Goal: Task Accomplishment & Management: Manage account settings

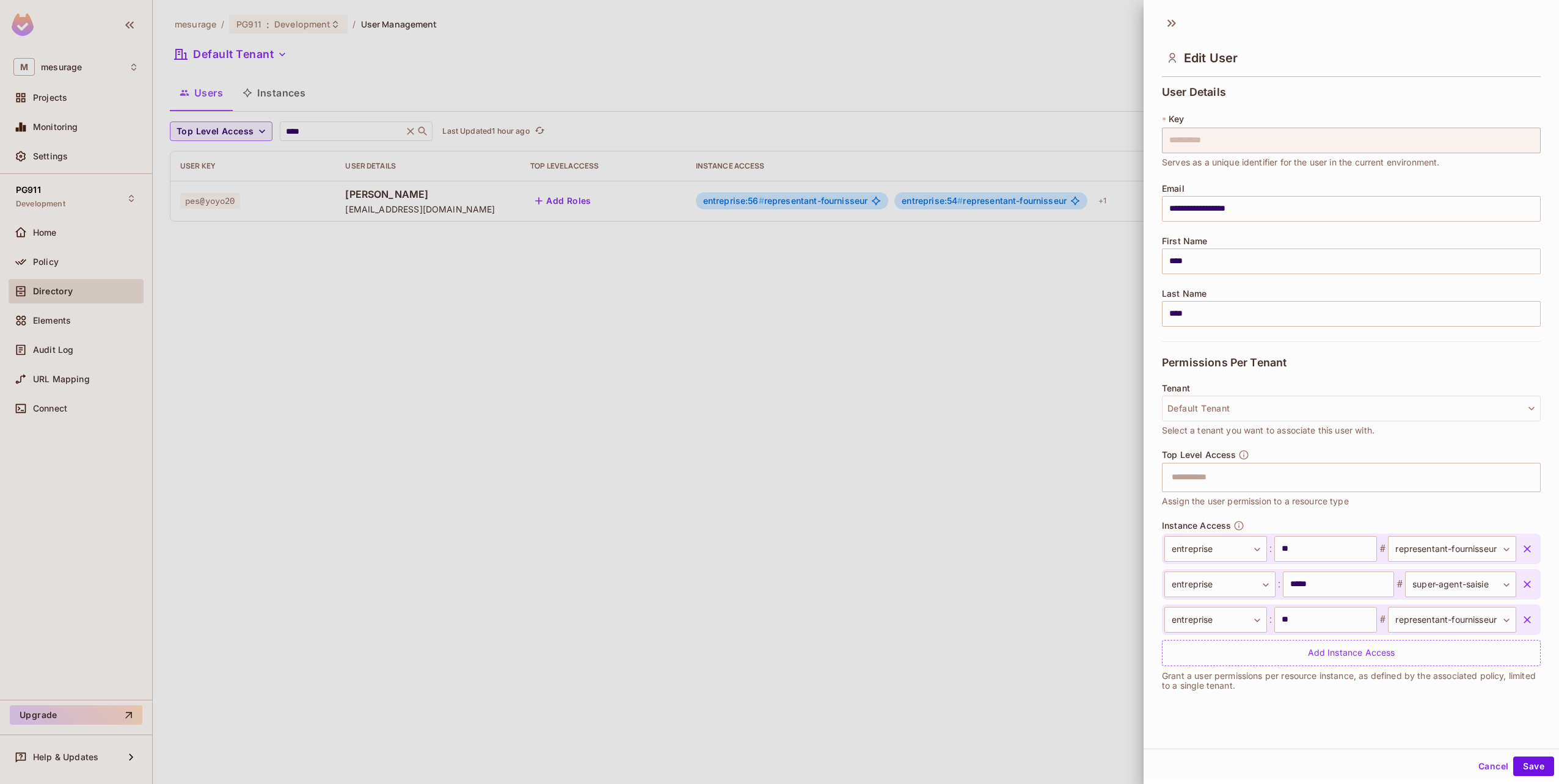
click at [1094, 266] on div at bounding box center [780, 392] width 1559 height 784
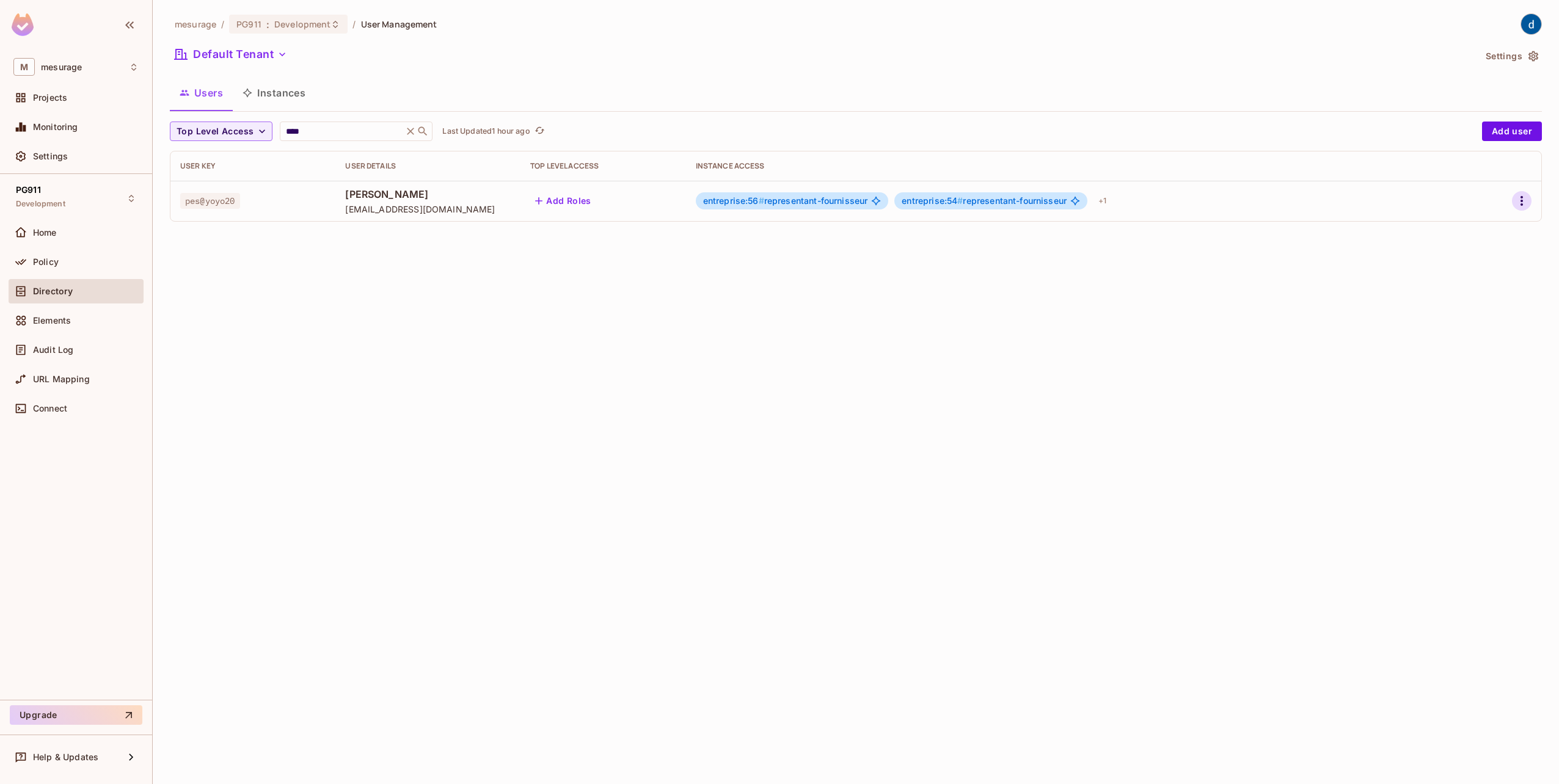
click at [1521, 195] on icon "button" at bounding box center [1522, 201] width 15 height 15
click at [1474, 241] on li "Edit" at bounding box center [1468, 229] width 108 height 27
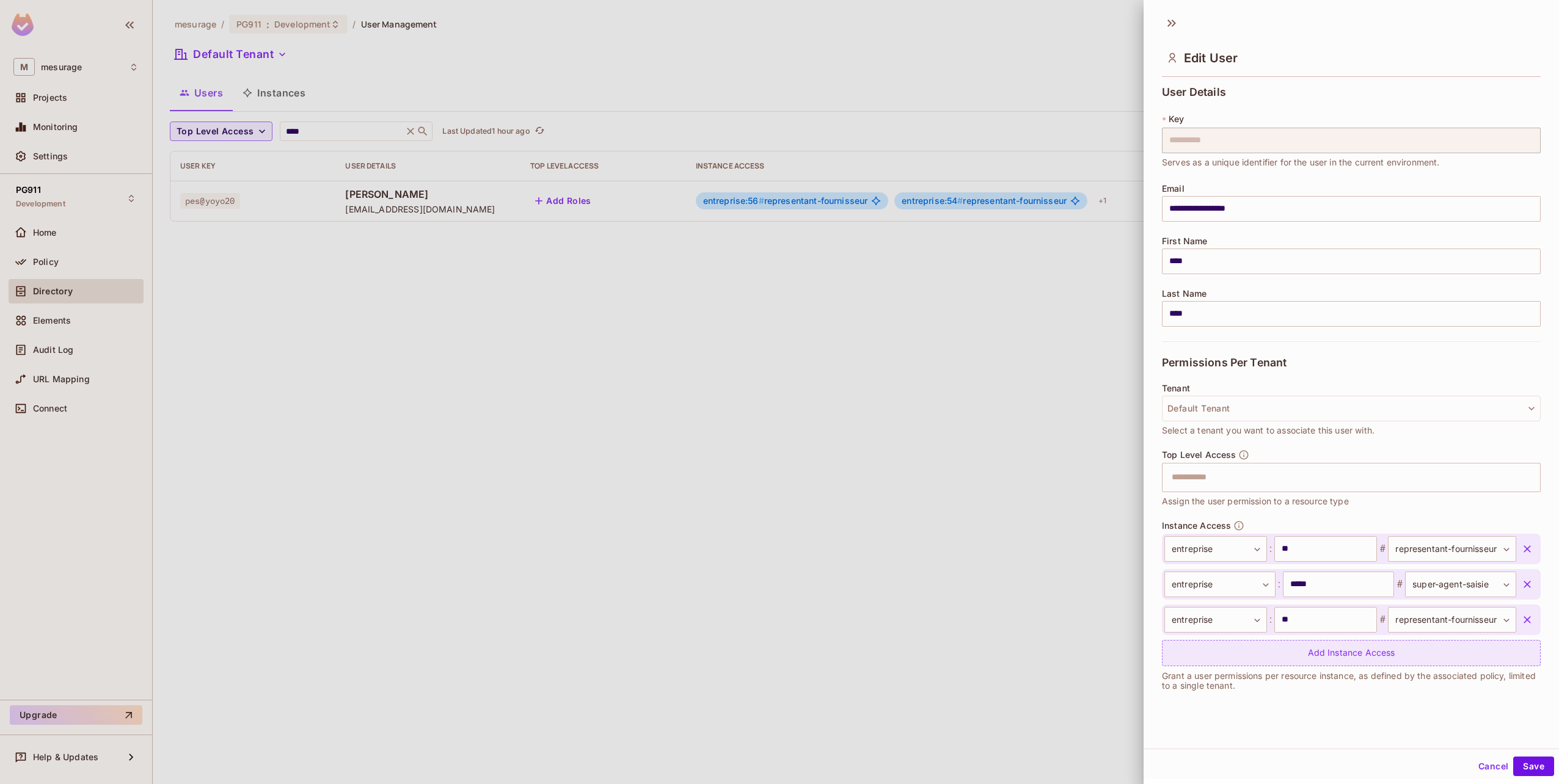
click at [1240, 650] on div "Add Instance Access" at bounding box center [1351, 653] width 379 height 26
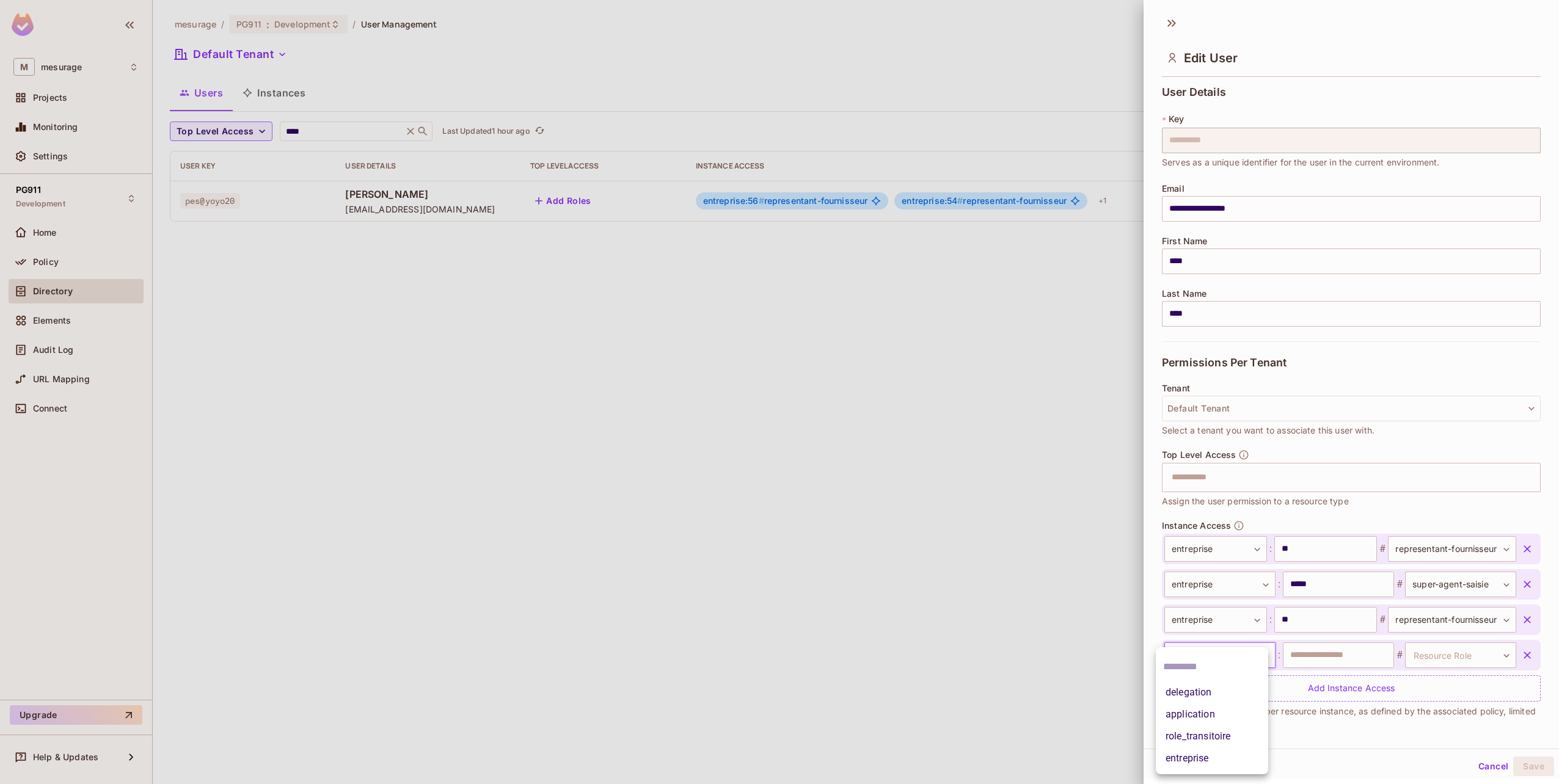
click at [1226, 662] on body "**********" at bounding box center [780, 392] width 1559 height 784
click at [1206, 752] on li "entreprise" at bounding box center [1212, 758] width 112 height 22
click at [1314, 657] on input "text" at bounding box center [1338, 655] width 111 height 26
type input "*****"
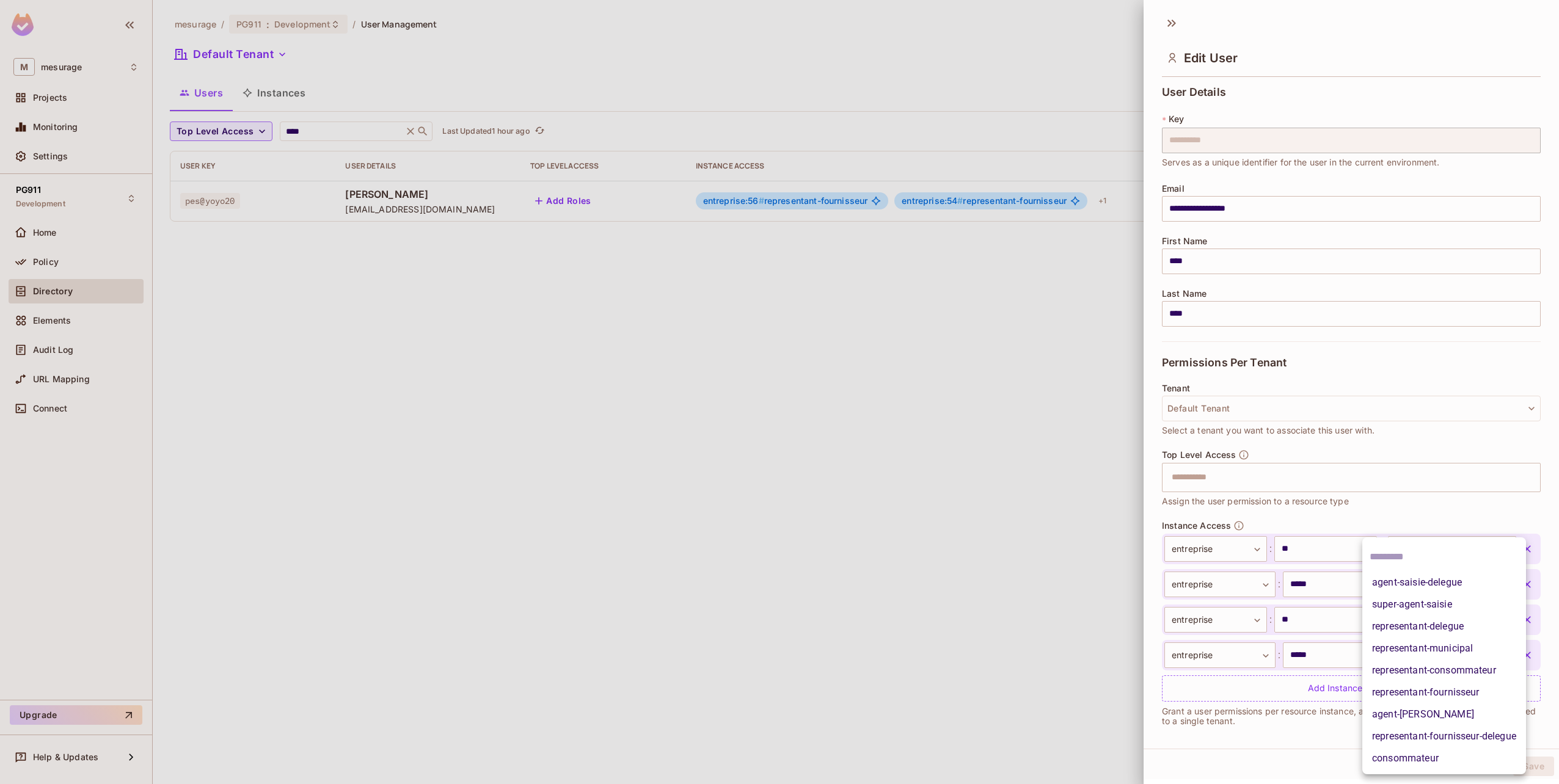
click at [1461, 662] on body "**********" at bounding box center [780, 392] width 1559 height 784
click at [1442, 689] on li "representant-fournisseur" at bounding box center [1444, 693] width 164 height 22
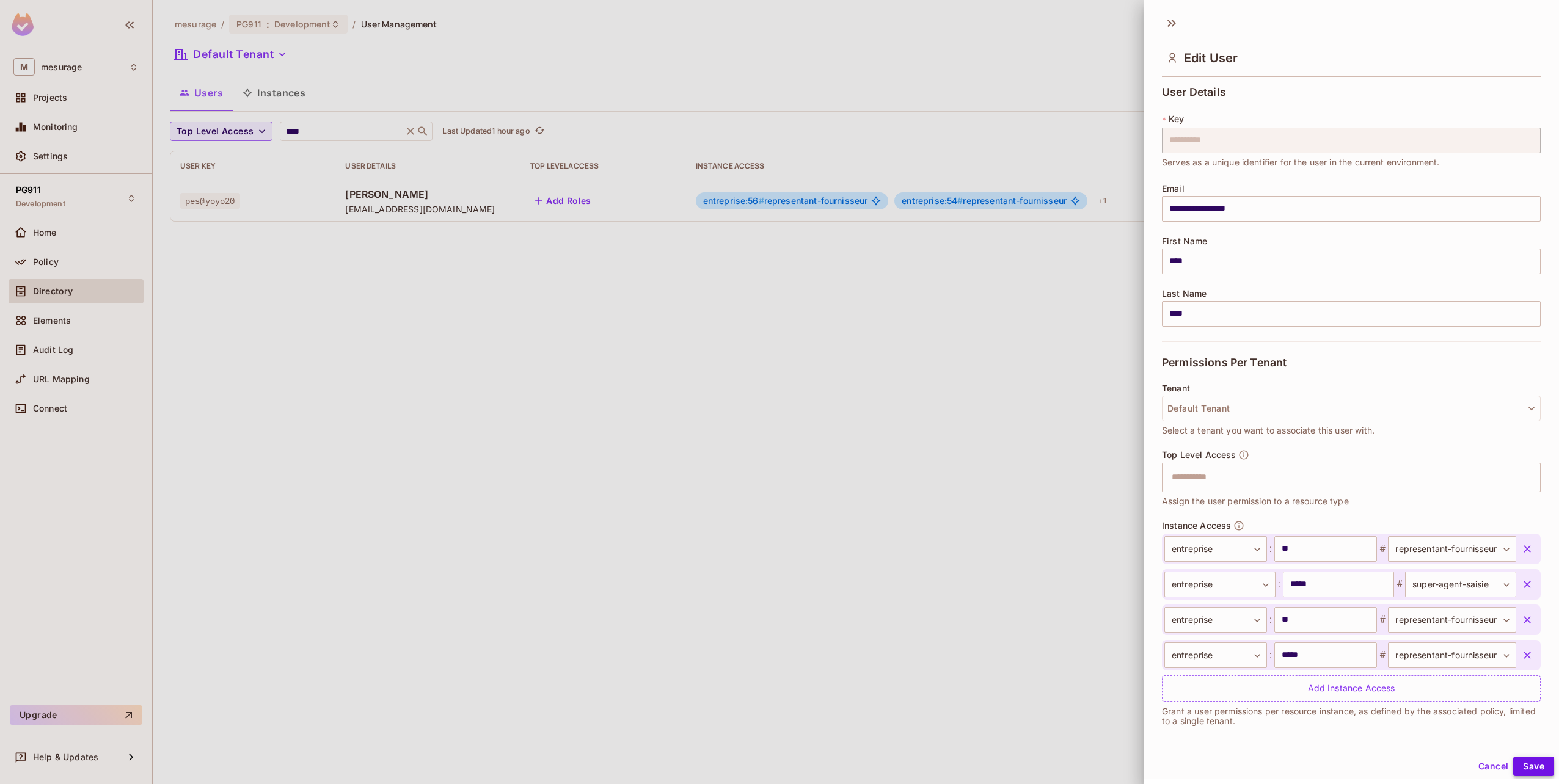
click at [1517, 774] on button "Save" at bounding box center [1533, 766] width 41 height 19
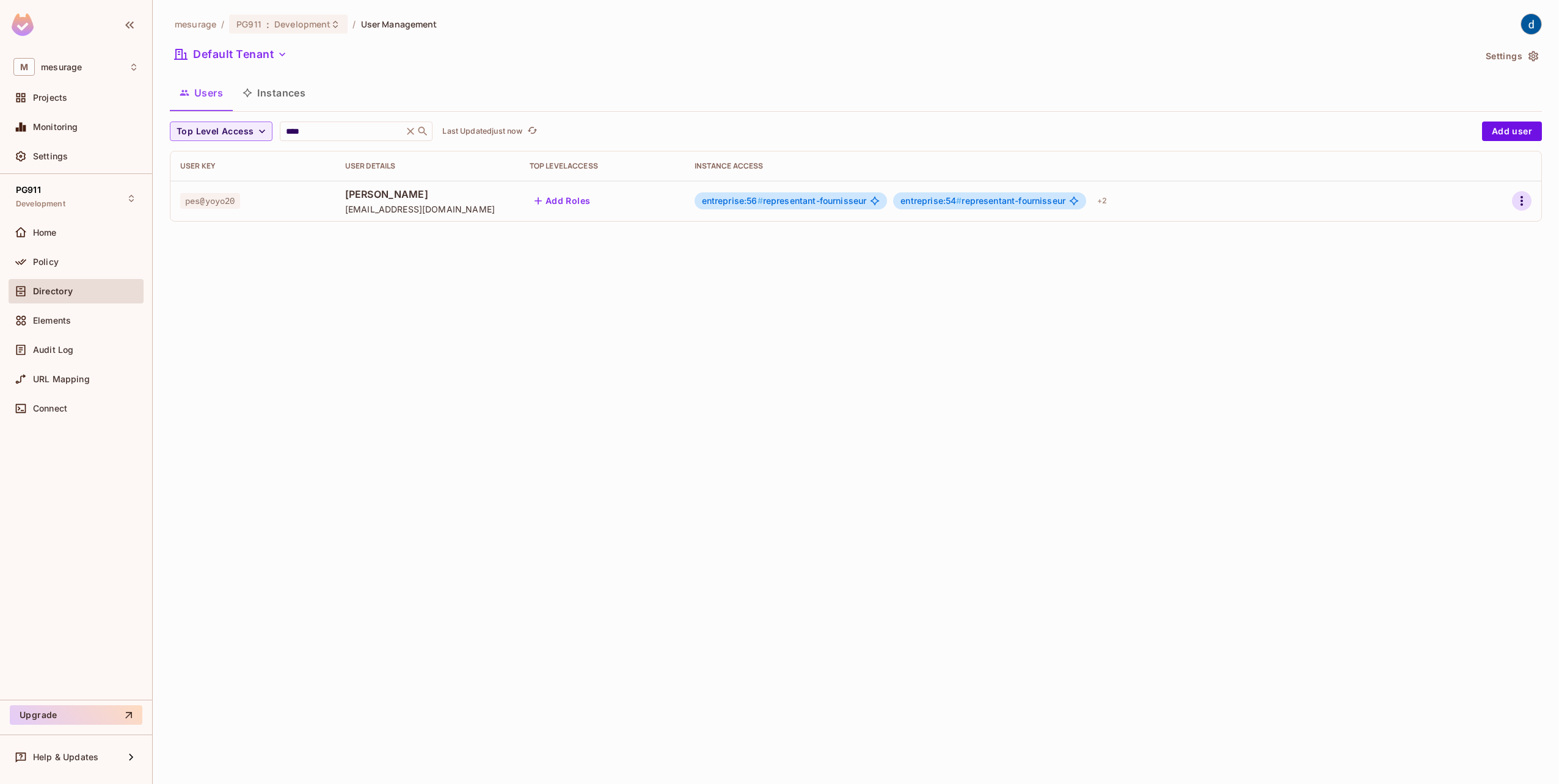
click at [1518, 193] on icon "button" at bounding box center [1522, 201] width 15 height 15
click at [1477, 220] on li "Edit" at bounding box center [1468, 229] width 108 height 27
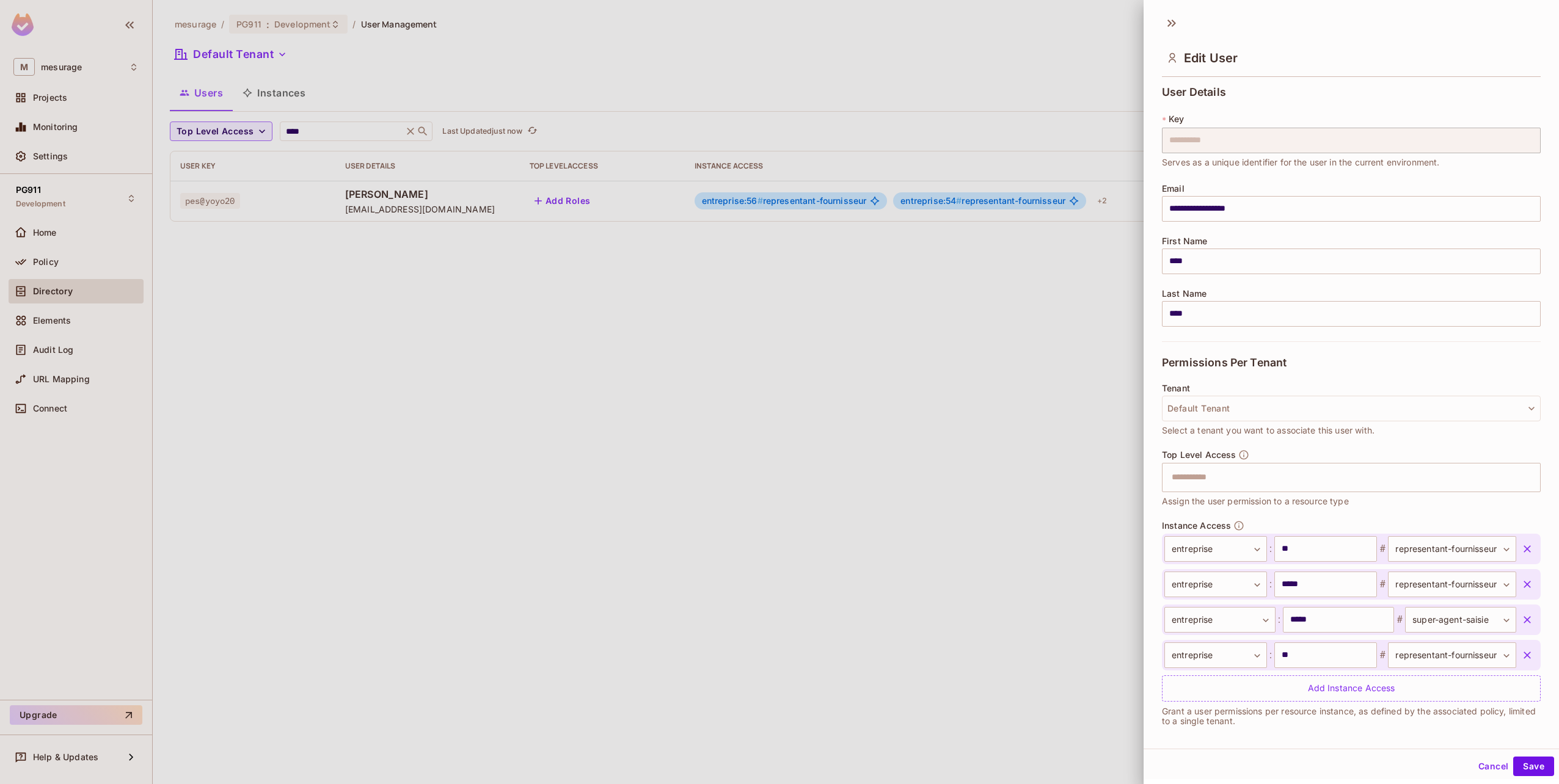
click at [474, 392] on div at bounding box center [780, 392] width 1559 height 784
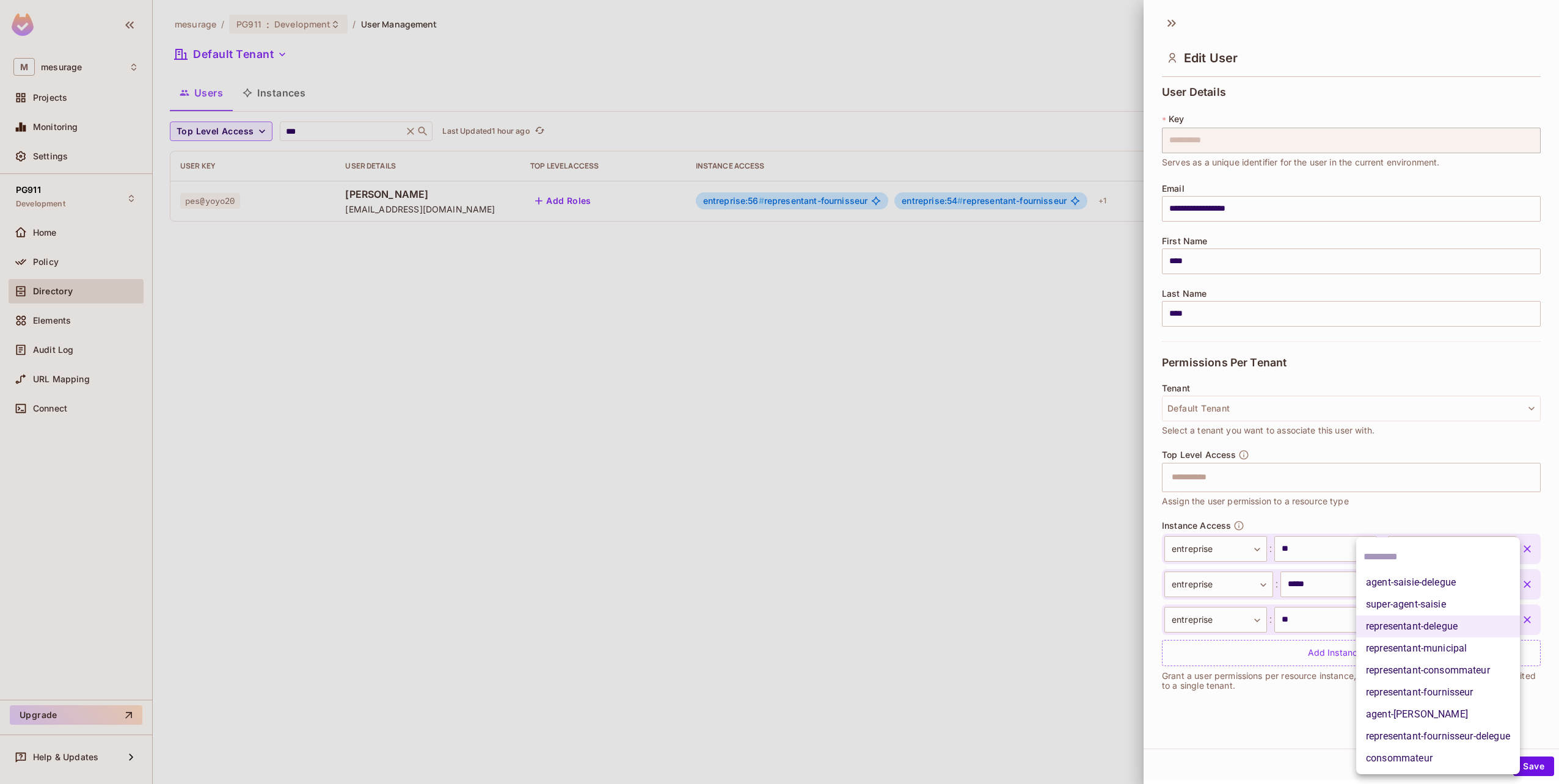
click at [1048, 648] on div at bounding box center [780, 392] width 1559 height 784
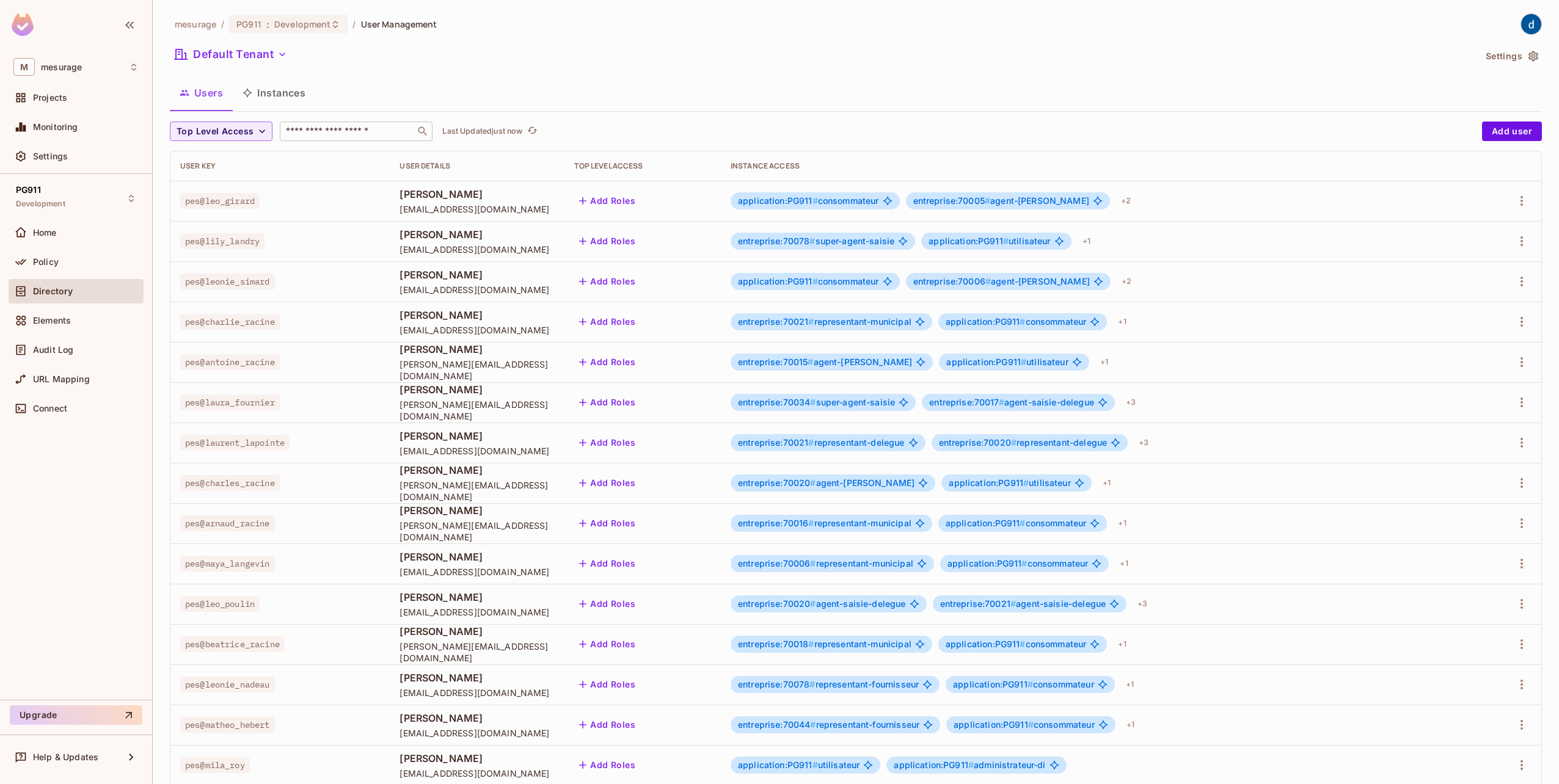
click at [300, 136] on input "text" at bounding box center [347, 131] width 128 height 12
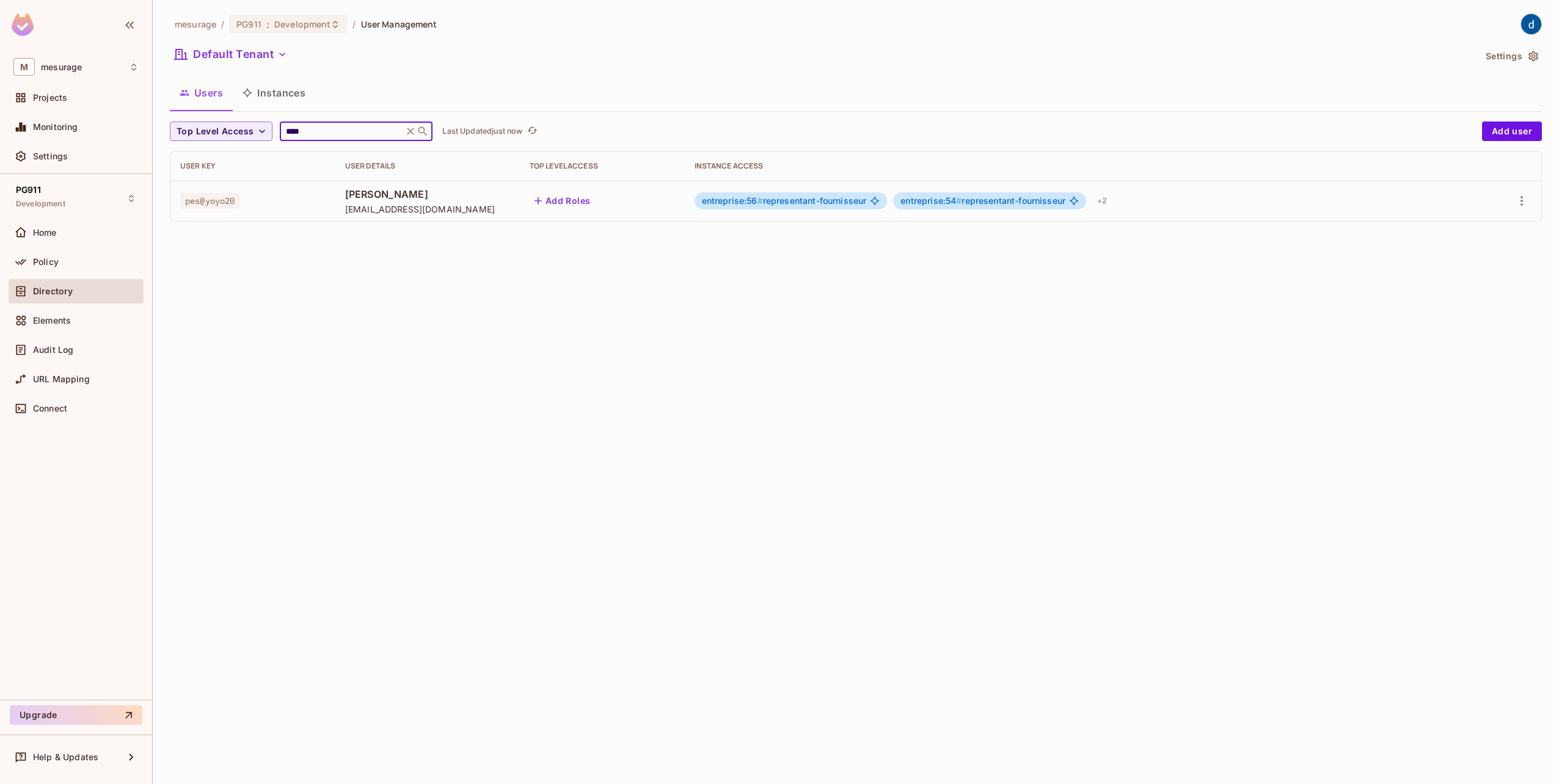
type input "****"
click at [306, 204] on div "pes@yoyo20" at bounding box center [253, 201] width 145 height 12
click at [353, 201] on div "Jean Yoyo yoyo20@yopmail.com" at bounding box center [427, 201] width 165 height 28
click at [1523, 200] on icon "button" at bounding box center [1522, 201] width 15 height 15
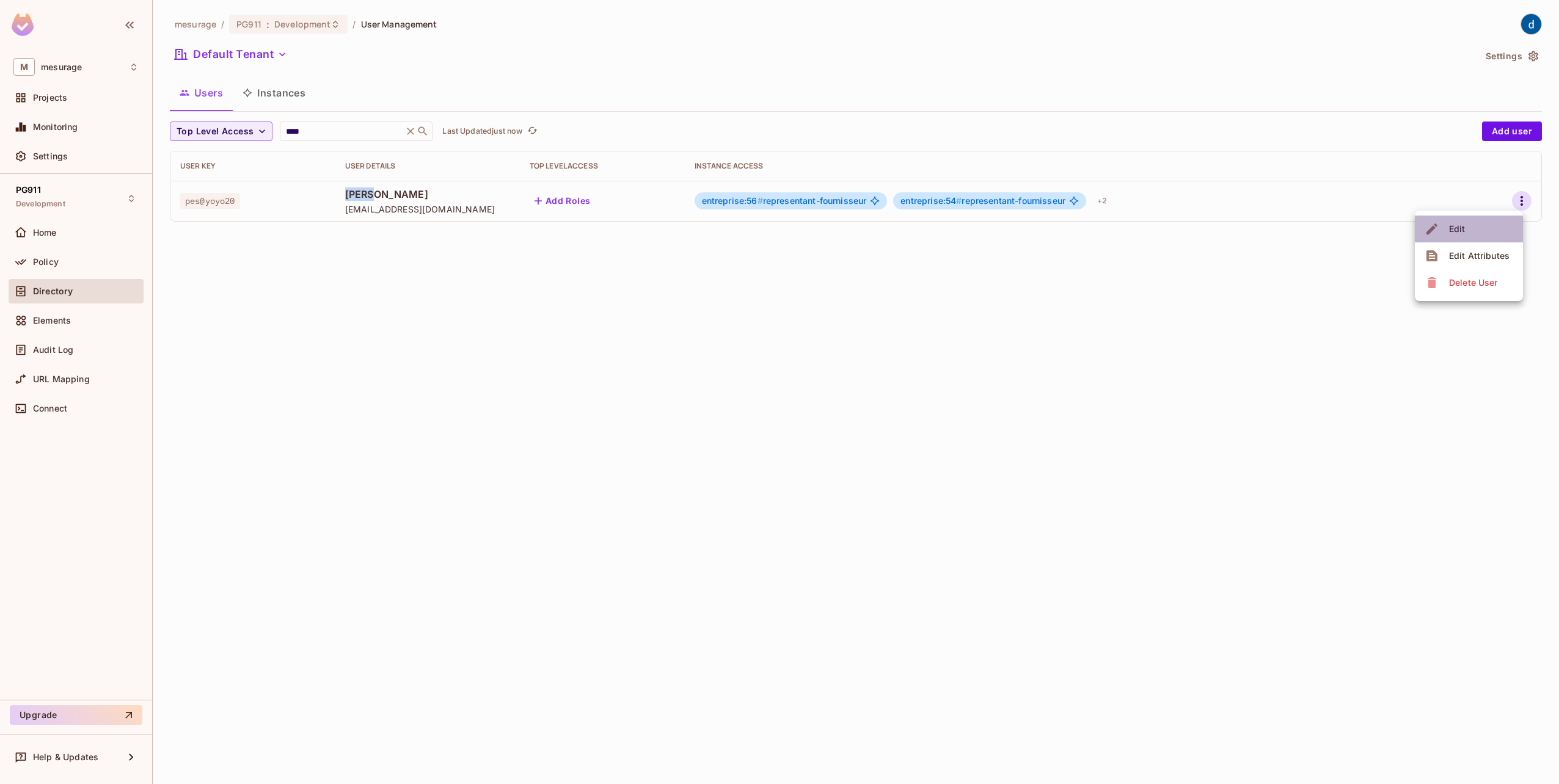
click at [1468, 231] on li "Edit" at bounding box center [1468, 229] width 108 height 27
click at [1521, 207] on icon "button" at bounding box center [1522, 201] width 15 height 15
click at [1445, 230] on div "Edit" at bounding box center [1447, 228] width 44 height 19
click at [1197, 224] on div "Top Level Access **** ​ Last Updated just now Add user User Key User Details To…" at bounding box center [856, 177] width 1372 height 110
click at [1112, 202] on div "+ 2" at bounding box center [1101, 201] width 19 height 19
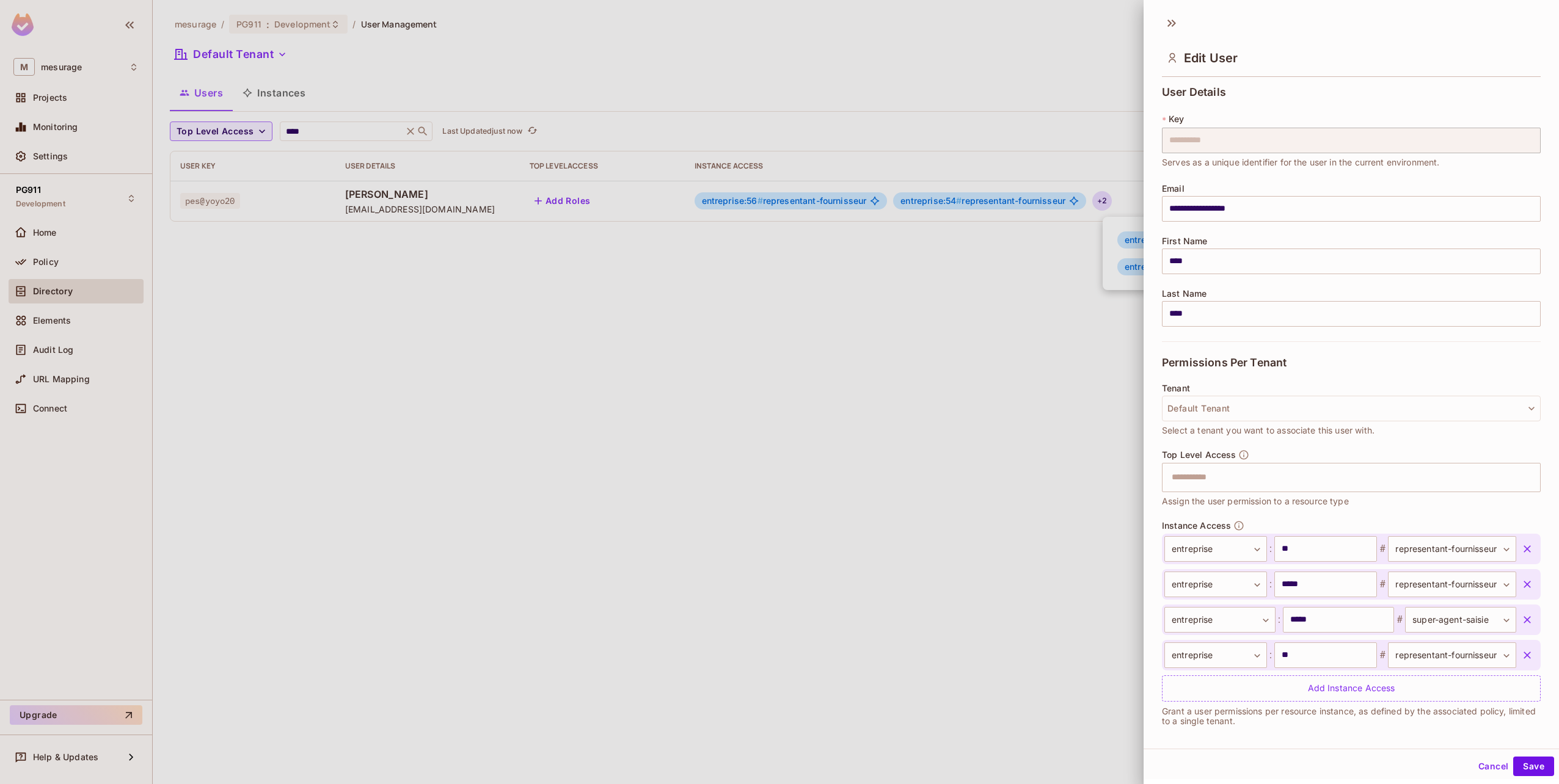
click at [1523, 586] on icon "button" at bounding box center [1527, 584] width 7 height 7
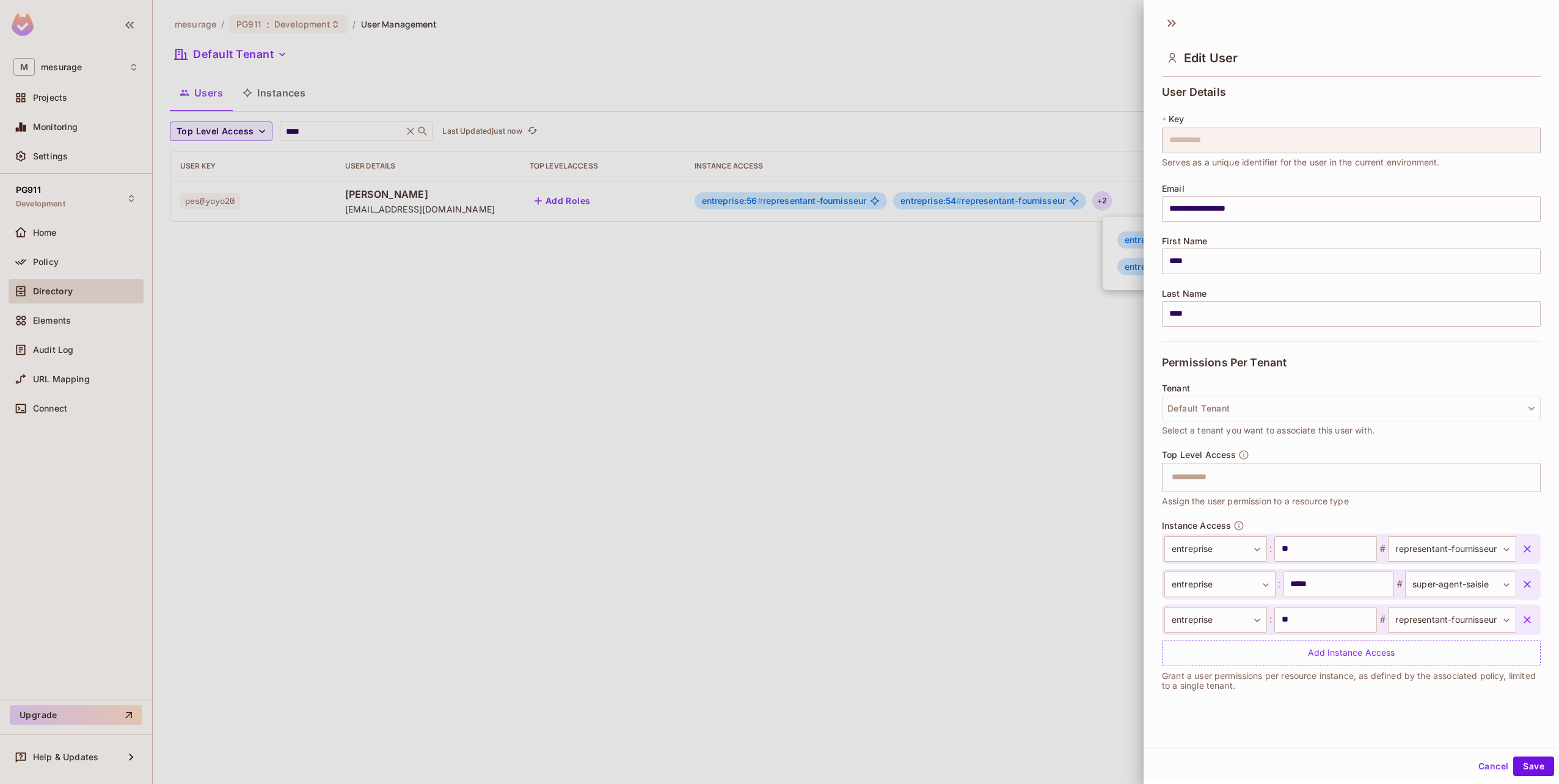
click at [1529, 779] on div "**********" at bounding box center [1351, 392] width 415 height 784
click at [1525, 759] on button "Save" at bounding box center [1533, 766] width 41 height 19
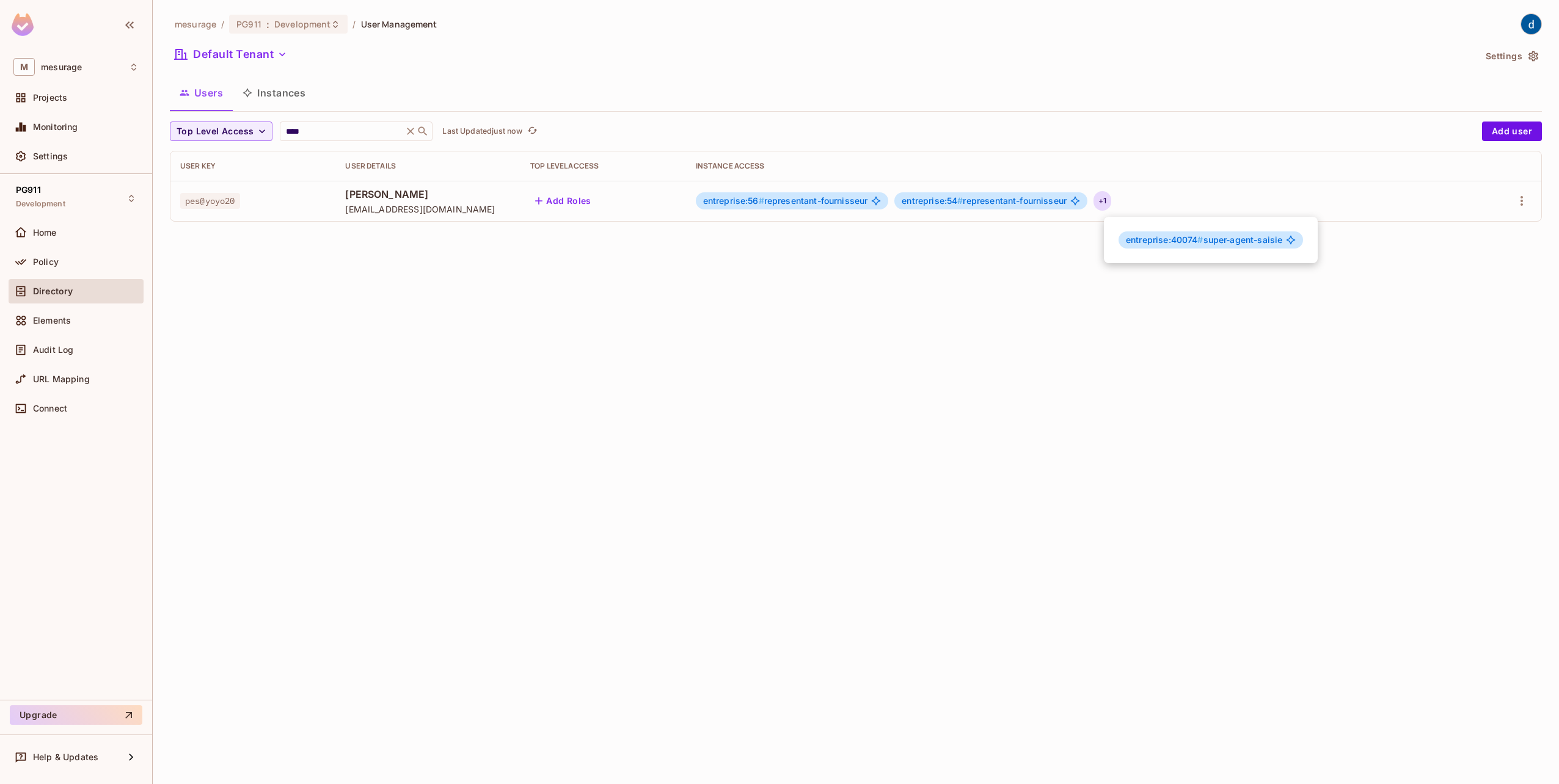
click at [1517, 198] on div at bounding box center [780, 392] width 1559 height 784
click at [1523, 198] on icon "button" at bounding box center [1522, 201] width 15 height 15
click at [1472, 229] on li "Edit" at bounding box center [1468, 229] width 108 height 27
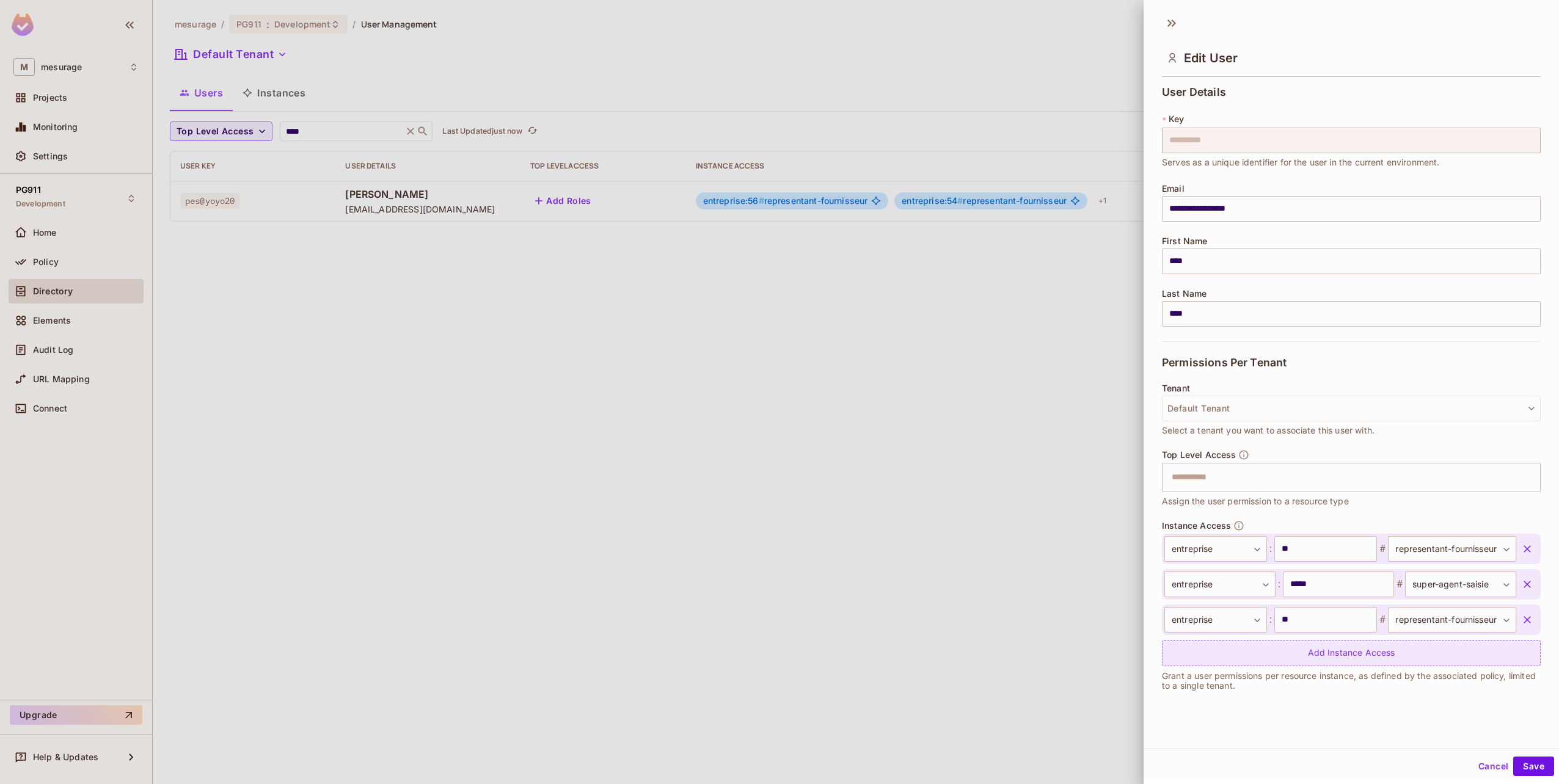
click at [1286, 650] on div "Add Instance Access" at bounding box center [1351, 653] width 379 height 26
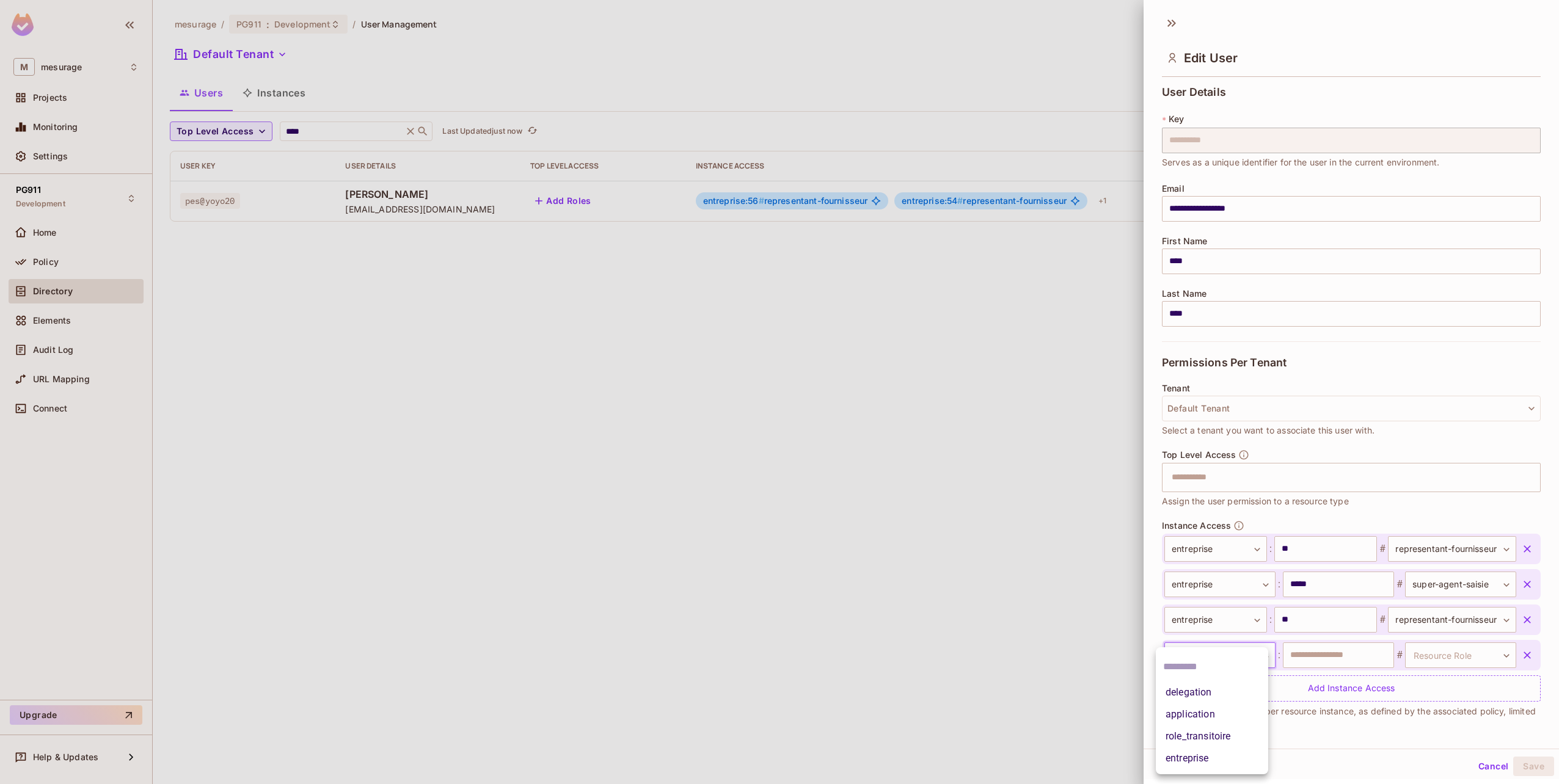
click at [1224, 655] on body "**********" at bounding box center [780, 392] width 1559 height 784
click at [1189, 757] on li "entreprise" at bounding box center [1212, 758] width 112 height 22
click at [1308, 656] on input "text" at bounding box center [1338, 655] width 111 height 26
type input "*****"
click at [1435, 651] on body "**********" at bounding box center [780, 392] width 1559 height 784
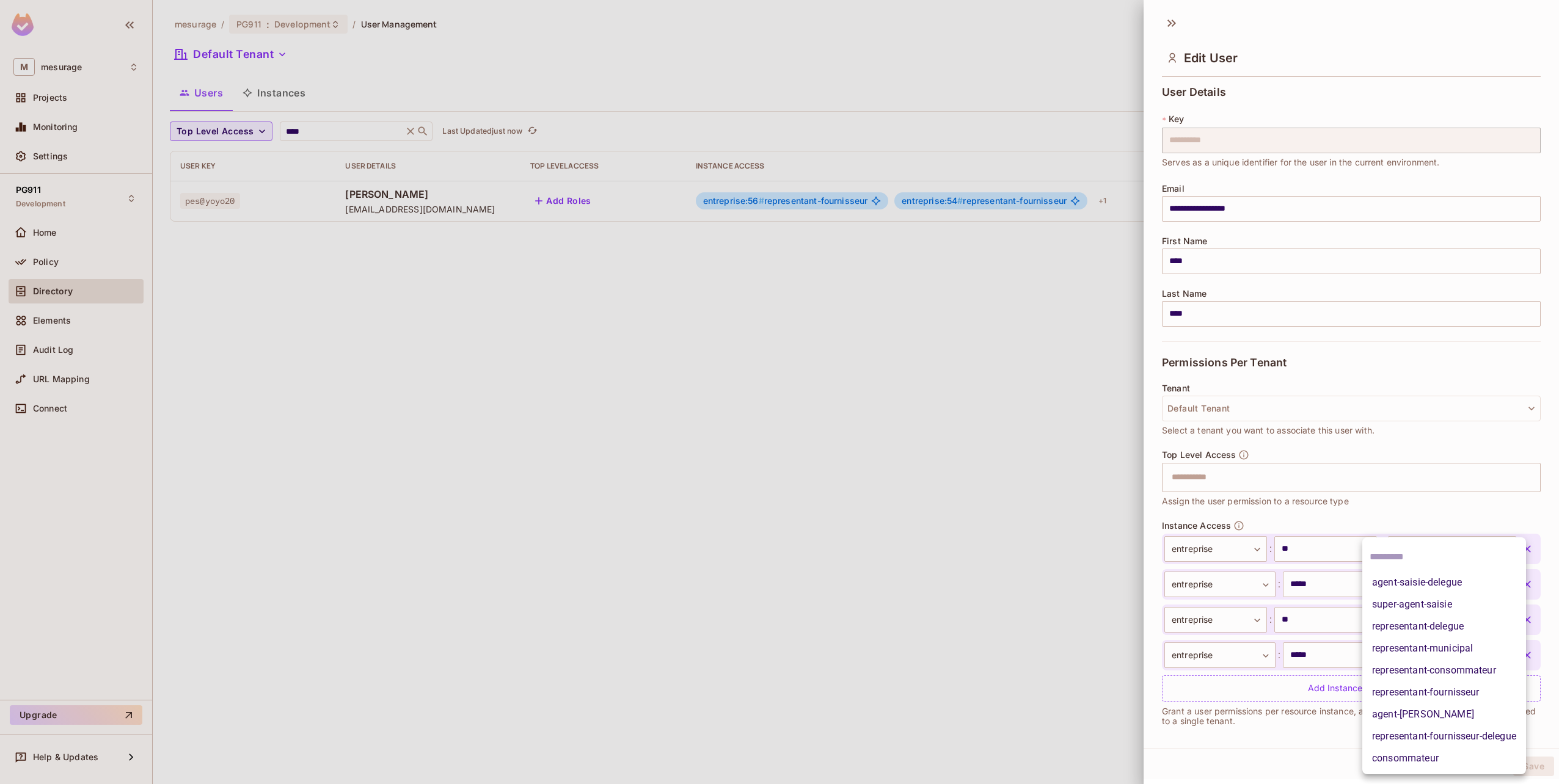
click at [1458, 650] on li "representant-municipal" at bounding box center [1444, 648] width 164 height 22
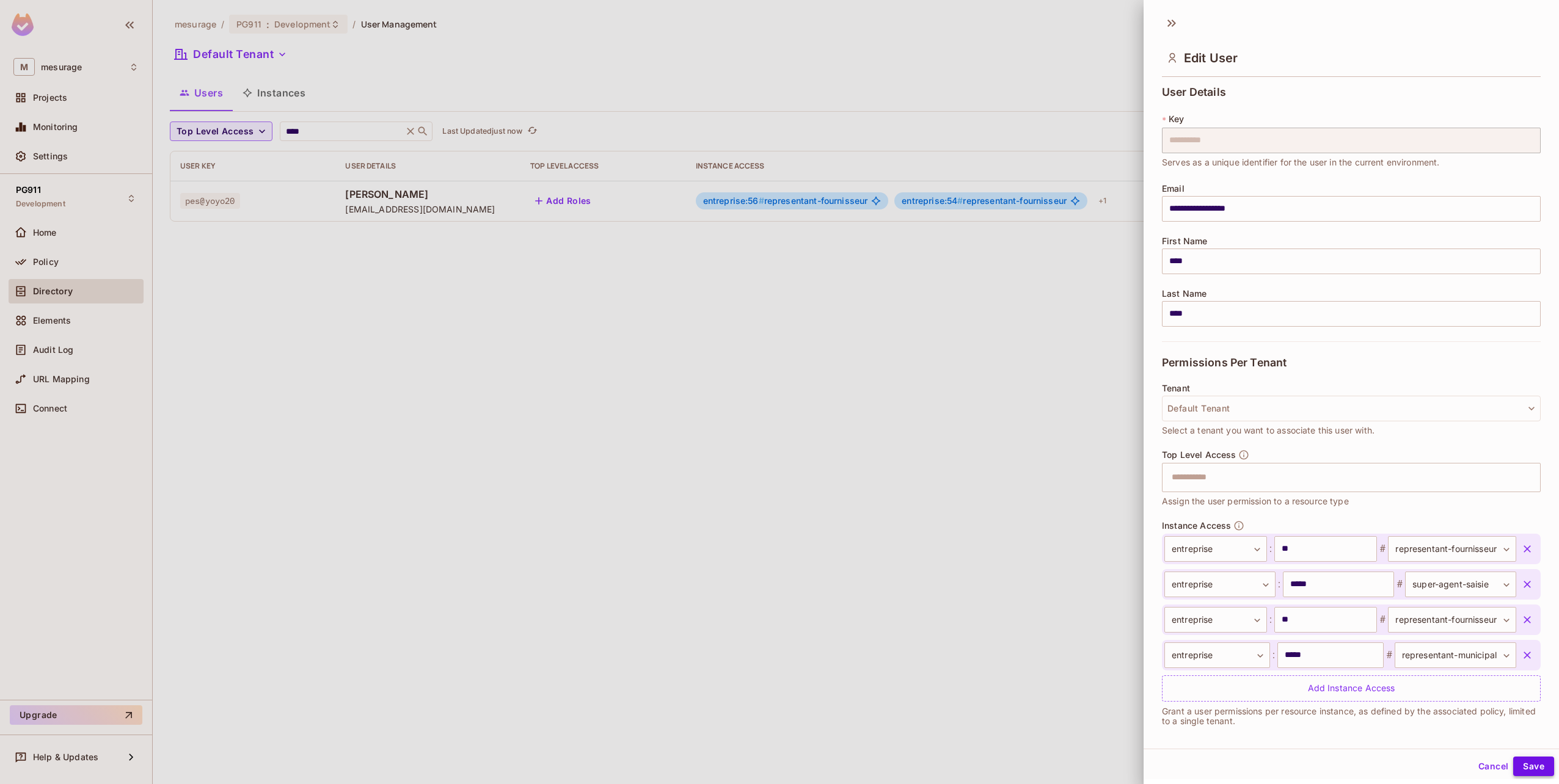
click at [1526, 767] on button "Save" at bounding box center [1533, 766] width 41 height 19
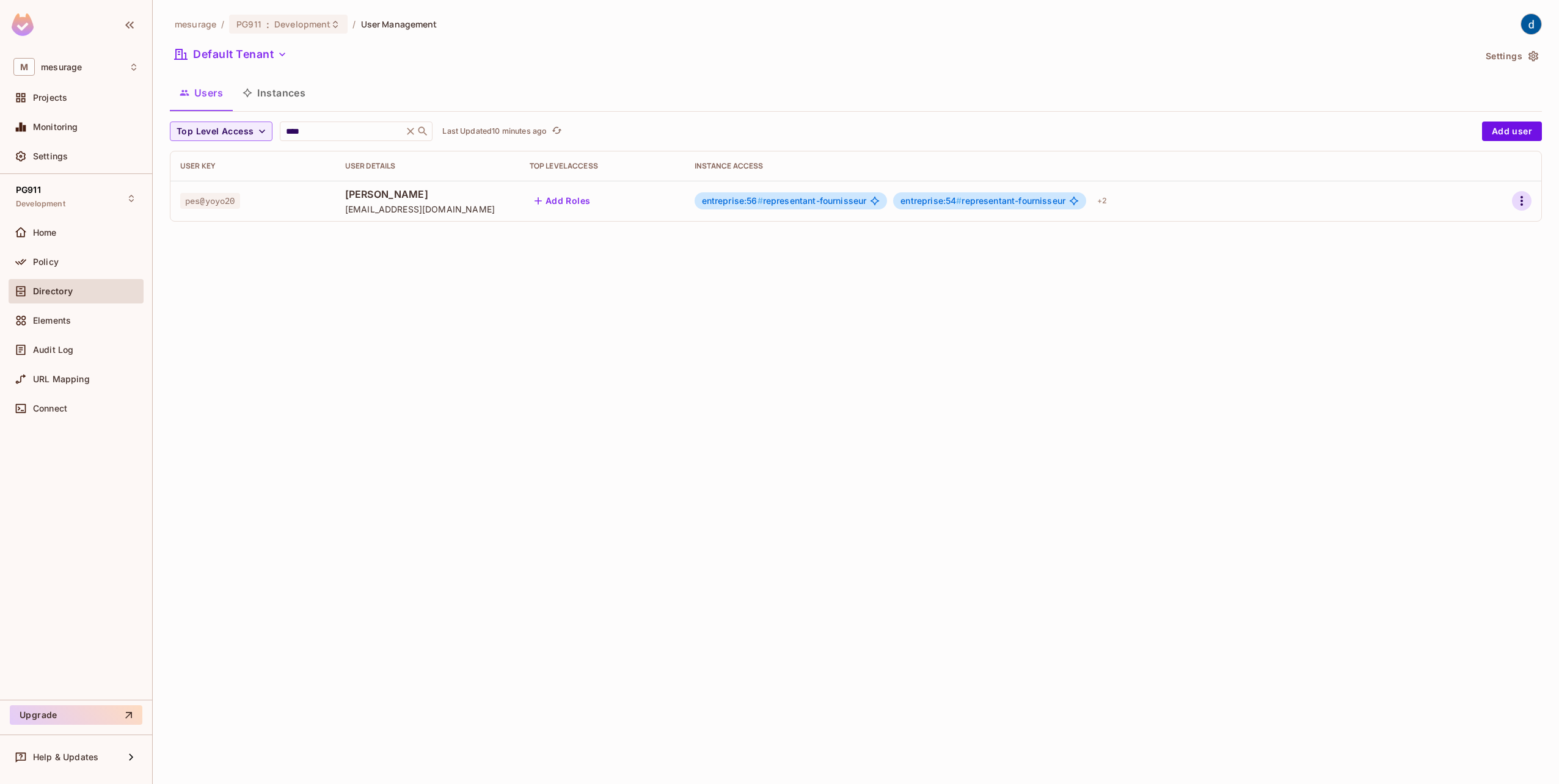
click at [1521, 200] on icon "button" at bounding box center [1522, 201] width 3 height 10
click at [1482, 232] on li "Edit" at bounding box center [1468, 229] width 108 height 27
click at [1529, 195] on button "button" at bounding box center [1521, 201] width 19 height 19
click at [1434, 230] on icon at bounding box center [1432, 229] width 15 height 15
click at [1112, 205] on div "+ 2" at bounding box center [1101, 201] width 19 height 19
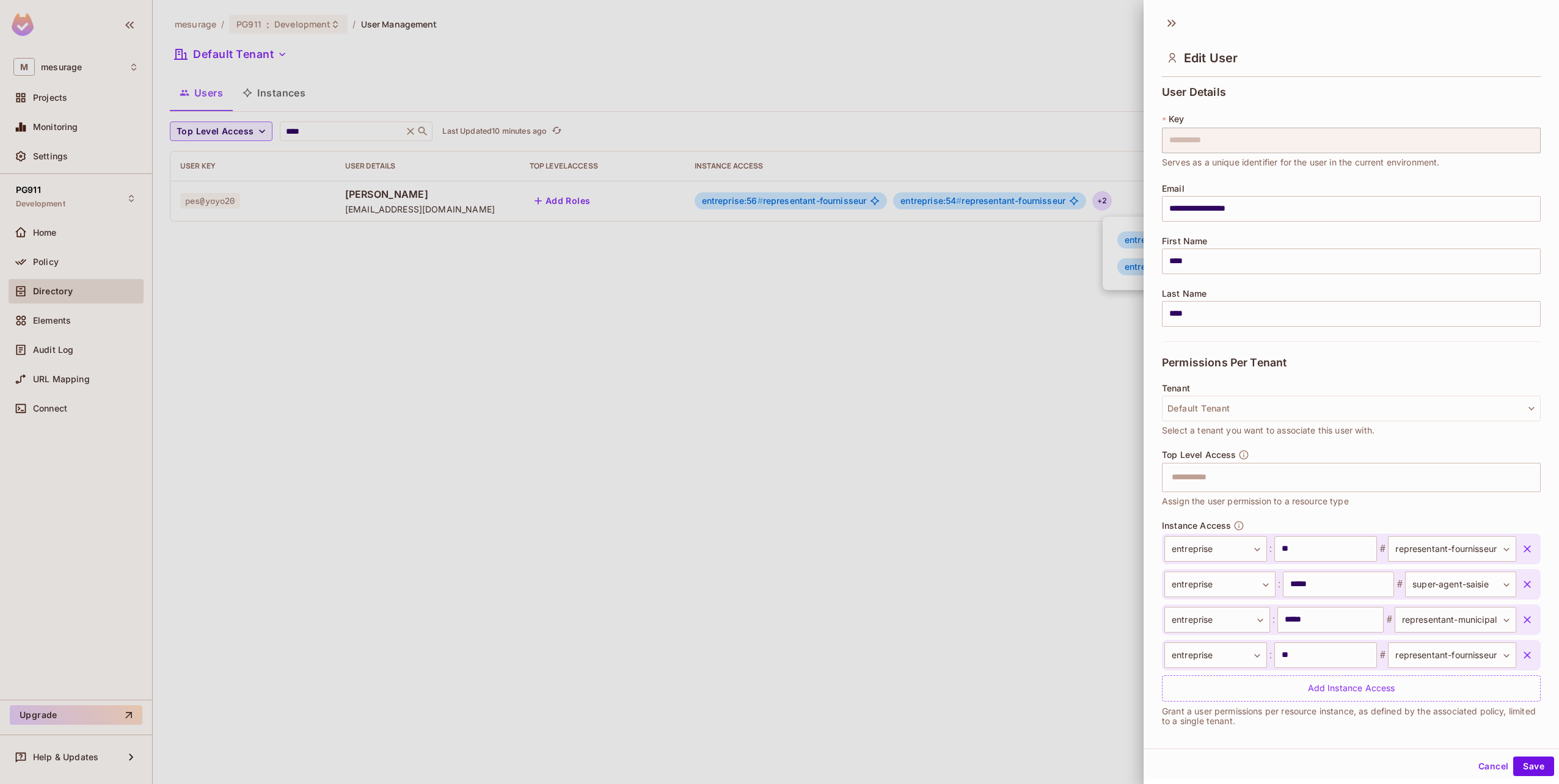
click at [1516, 619] on button "button" at bounding box center [1527, 619] width 22 height 22
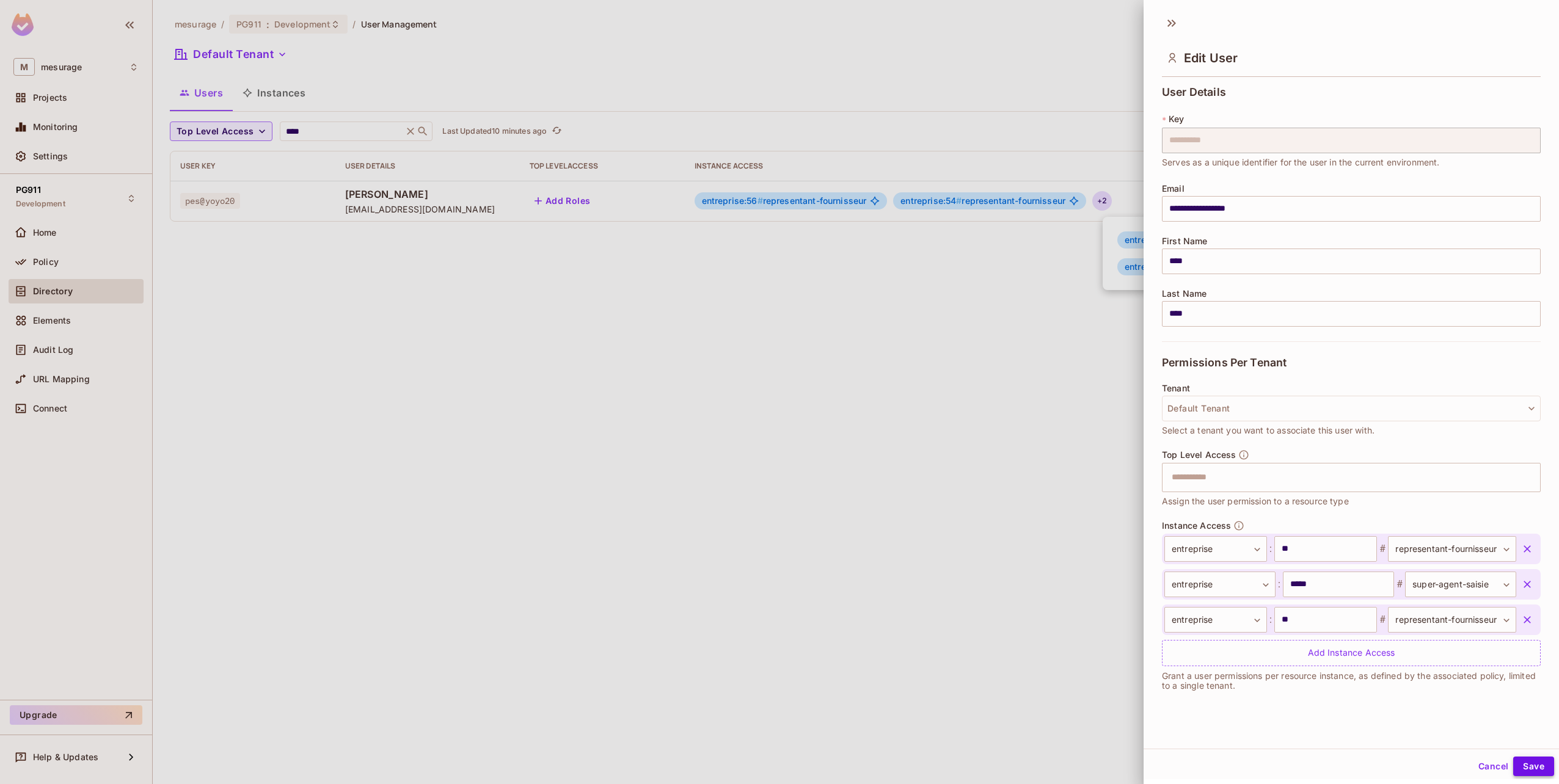
click at [1520, 761] on button "Save" at bounding box center [1533, 766] width 41 height 19
